Goal: Navigation & Orientation: Find specific page/section

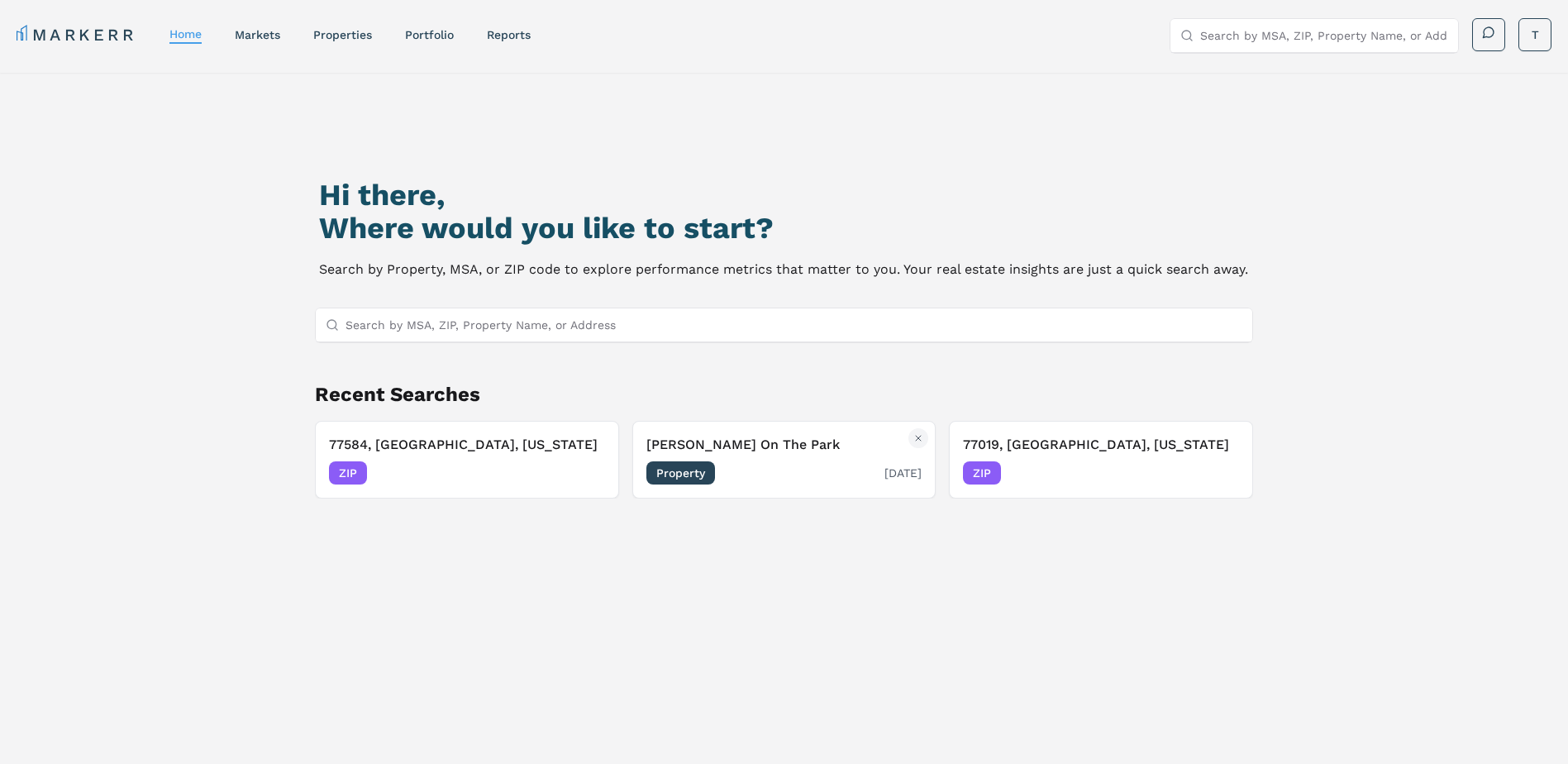
click at [765, 457] on div "[PERSON_NAME] On The Park Property [DATE]" at bounding box center [784, 459] width 276 height 49
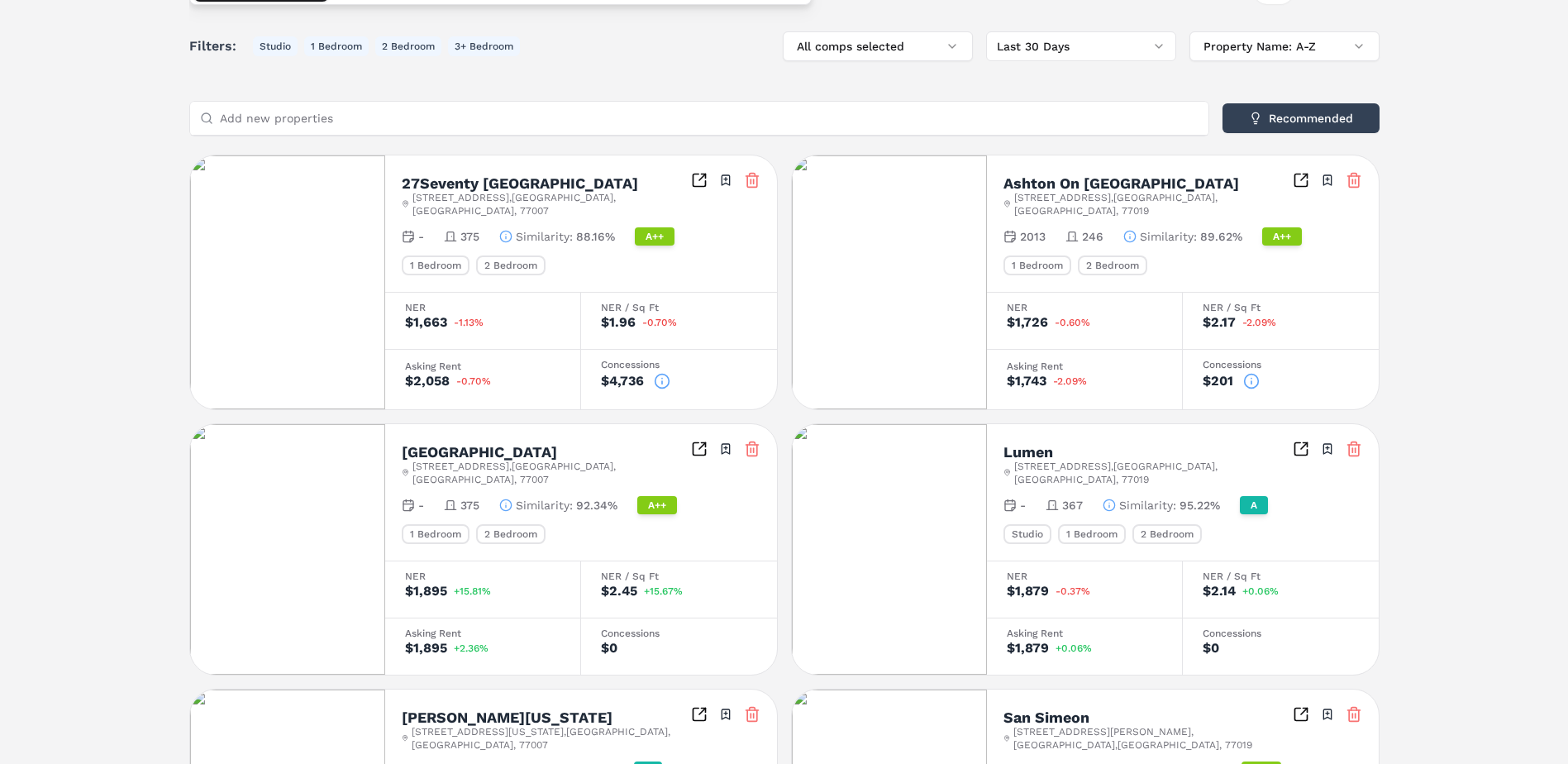
scroll to position [413, 0]
